Goal: Browse casually

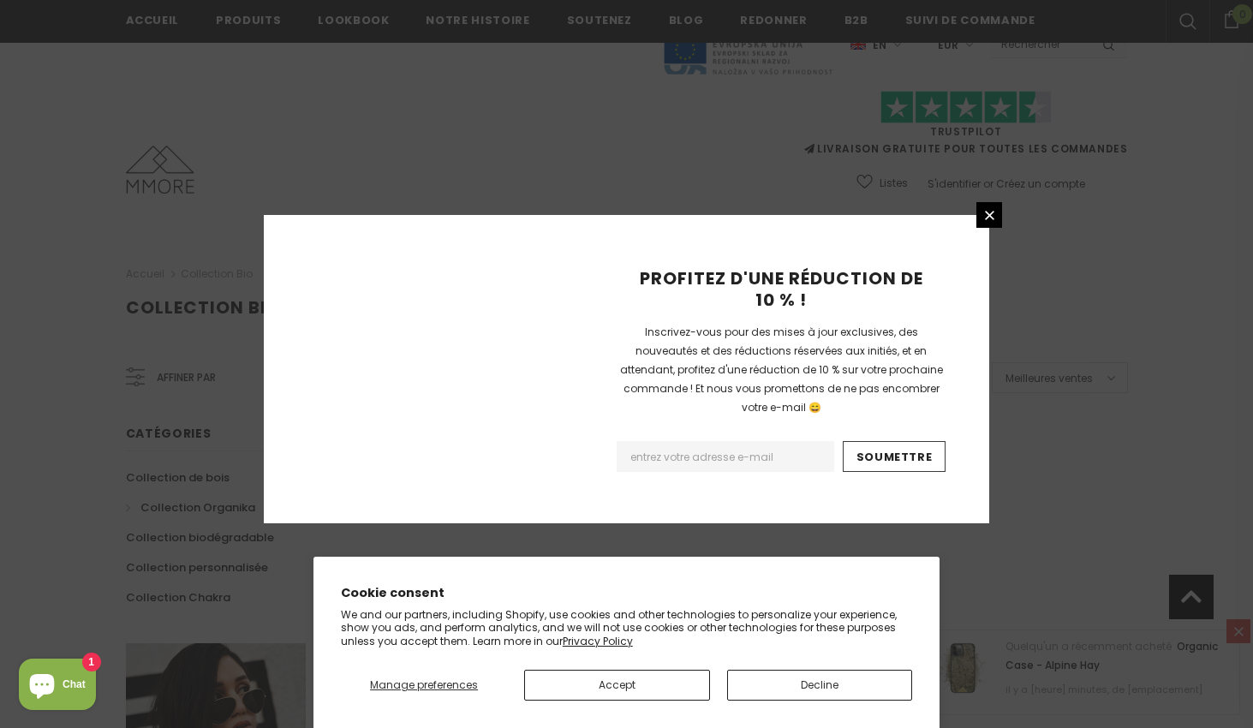
scroll to position [1068, 0]
